Goal: Find specific page/section: Find specific page/section

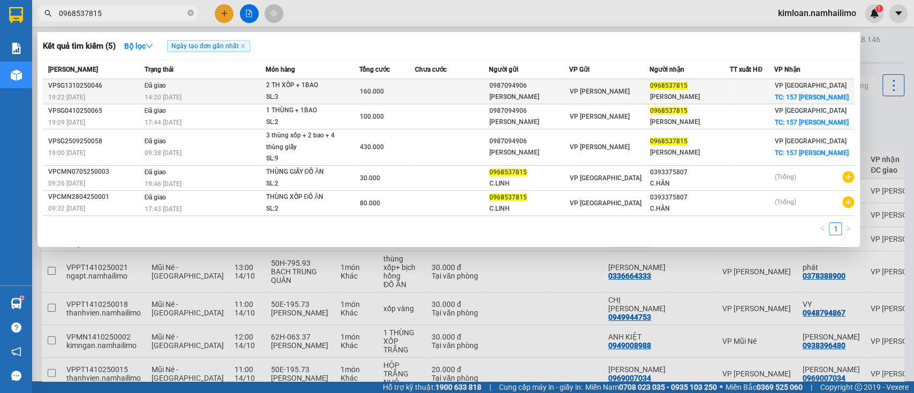
type input "0968537815"
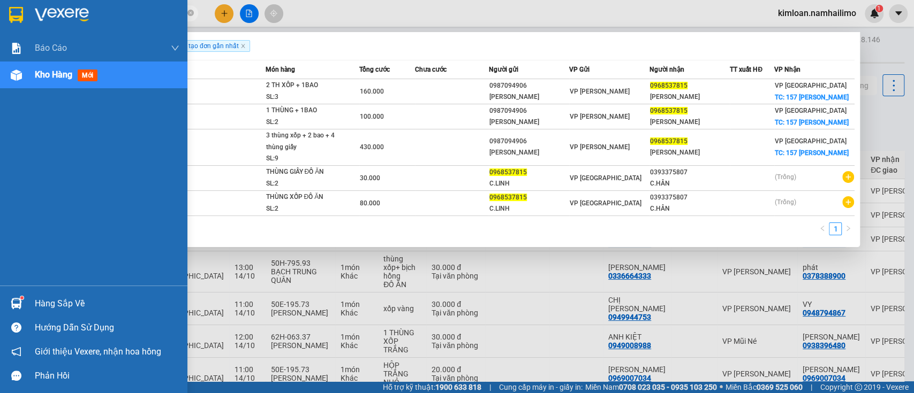
click at [56, 83] on div "Kho hàng mới" at bounding box center [107, 75] width 145 height 27
click at [58, 78] on span "Kho hàng" at bounding box center [53, 75] width 37 height 10
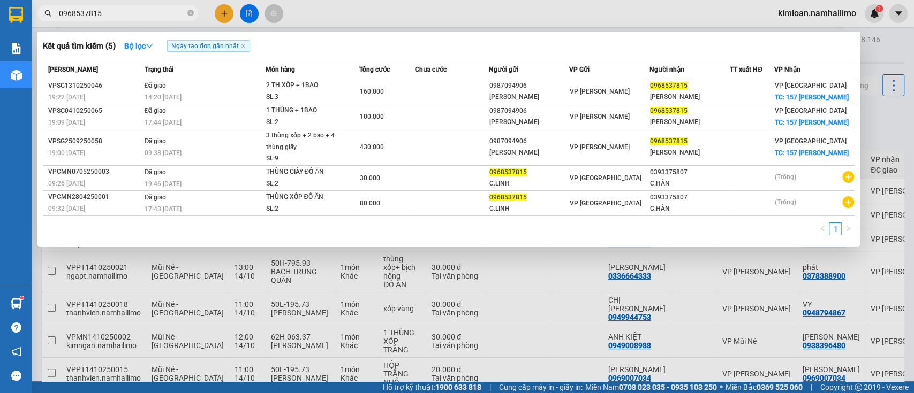
click at [870, 49] on div at bounding box center [457, 196] width 914 height 393
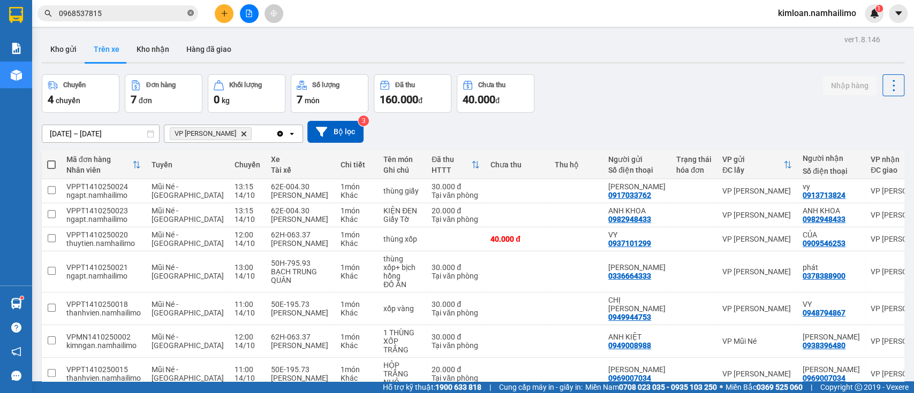
click at [187, 9] on span at bounding box center [190, 14] width 6 height 10
click at [74, 54] on button "Kho gửi" at bounding box center [63, 49] width 43 height 26
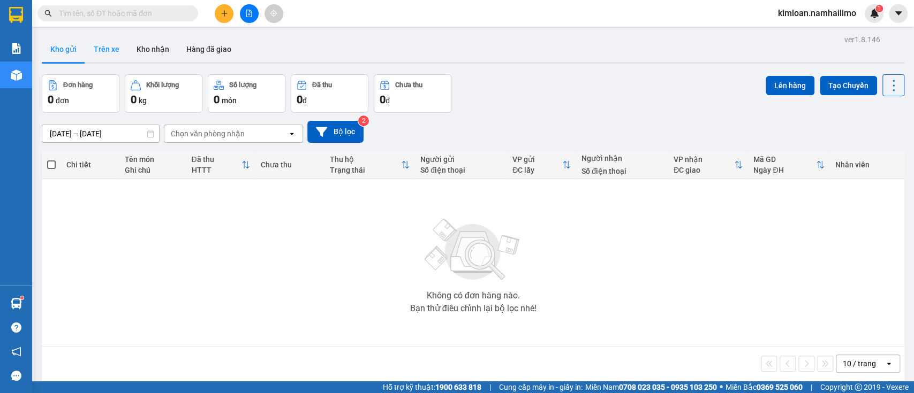
click at [98, 48] on button "Trên xe" at bounding box center [106, 49] width 43 height 26
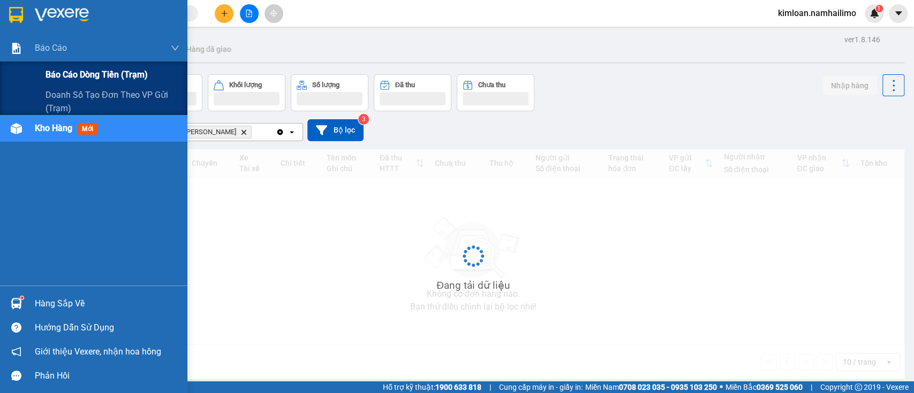
click at [70, 71] on span "Báo cáo dòng tiền (trạm)" at bounding box center [96, 74] width 102 height 13
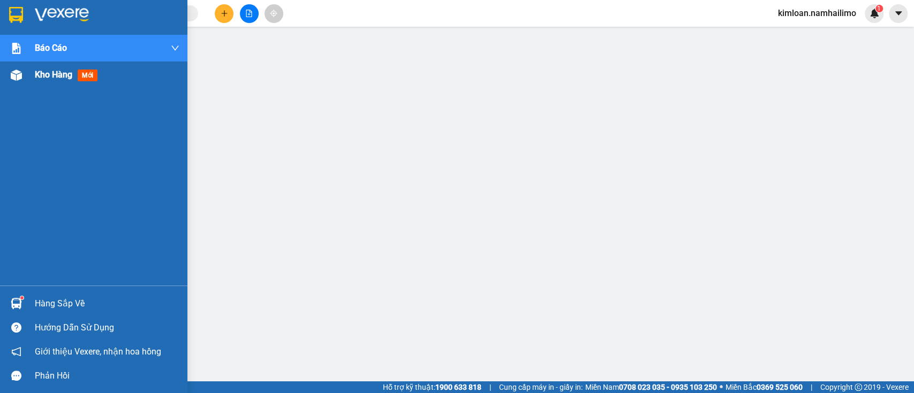
click at [61, 79] on span "Kho hàng" at bounding box center [53, 75] width 37 height 10
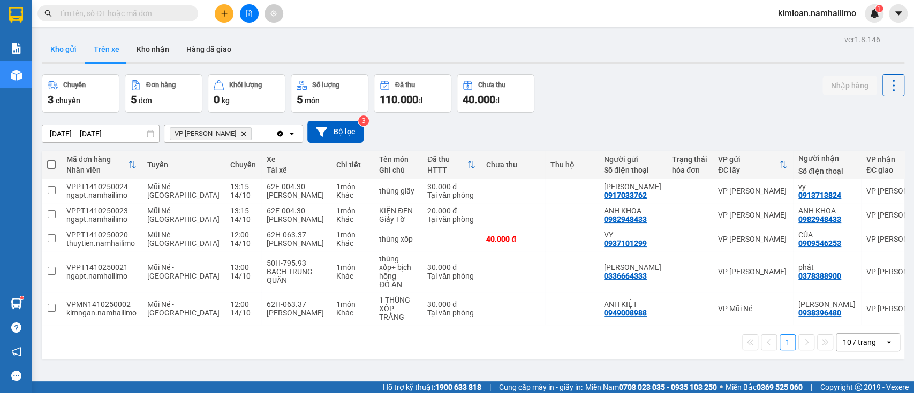
click at [65, 53] on button "Kho gửi" at bounding box center [63, 49] width 43 height 26
